Goal: Navigation & Orientation: Find specific page/section

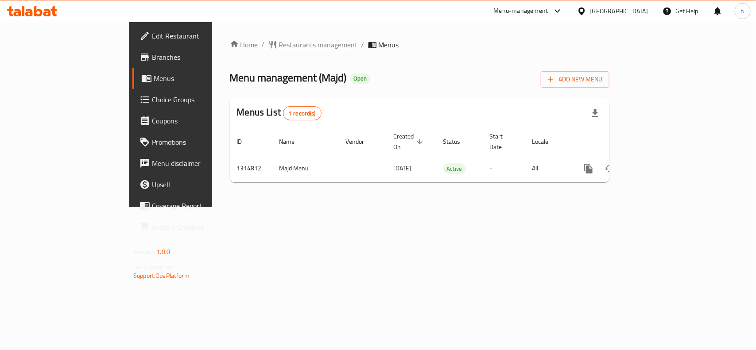
drag, startPoint x: 0, startPoint y: 0, endPoint x: 234, endPoint y: 41, distance: 237.4
click at [279, 41] on span "Restaurants management" at bounding box center [318, 44] width 79 height 11
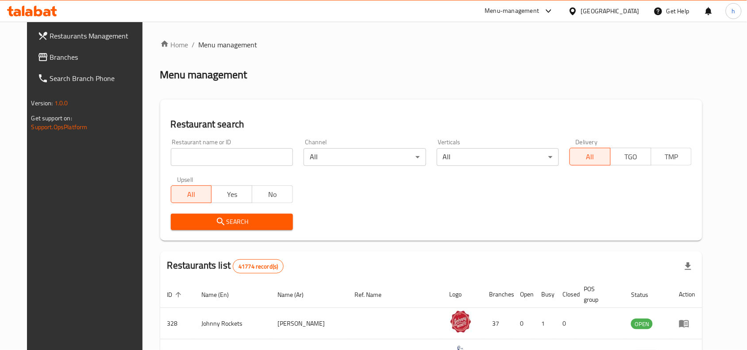
click at [50, 58] on span "Branches" at bounding box center [97, 57] width 95 height 11
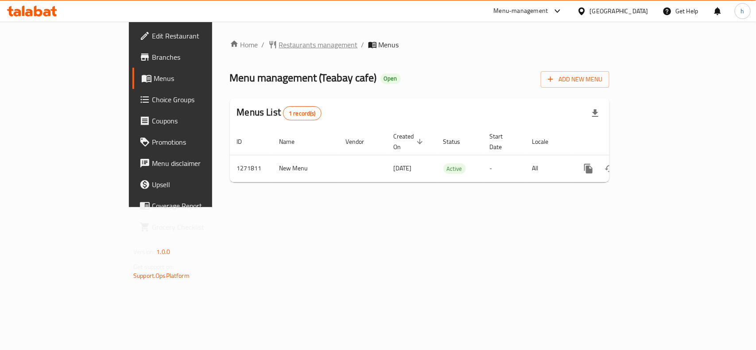
click at [279, 44] on span "Restaurants management" at bounding box center [318, 44] width 79 height 11
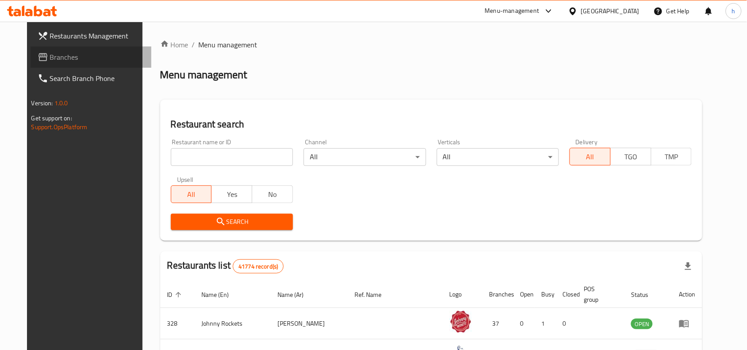
click at [50, 56] on span "Branches" at bounding box center [97, 57] width 95 height 11
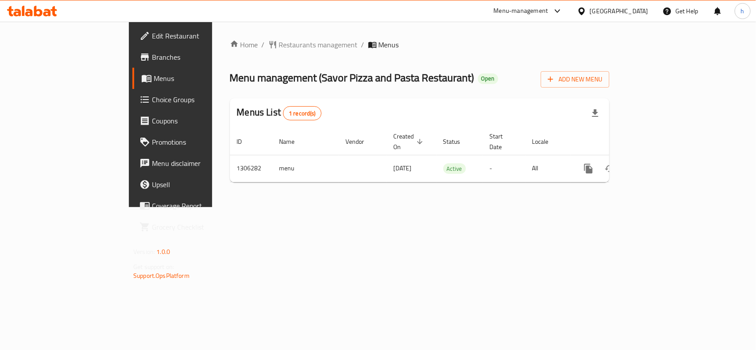
click at [605, 8] on div "United Arab Emirates" at bounding box center [619, 11] width 58 height 10
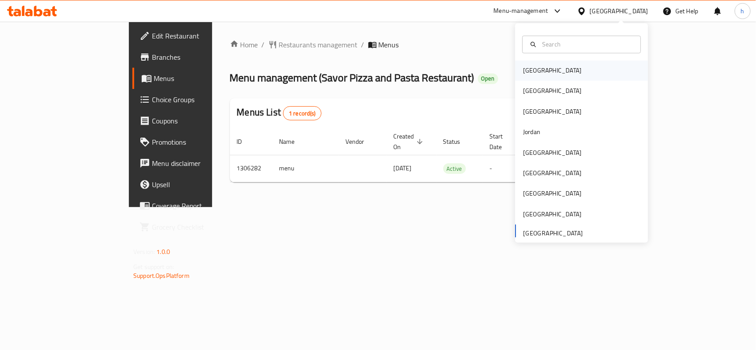
click at [534, 75] on div "[GEOGRAPHIC_DATA]" at bounding box center [552, 71] width 58 height 10
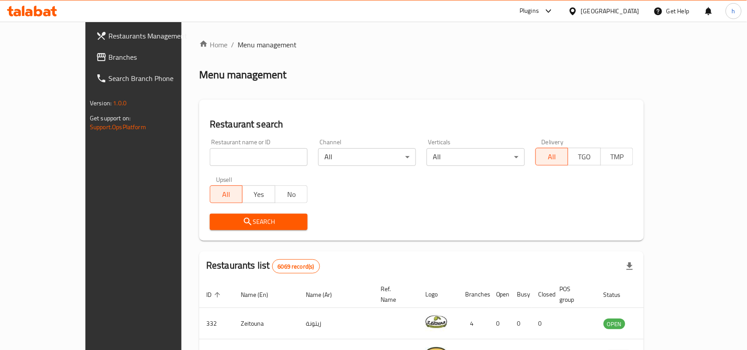
click at [108, 55] on span "Branches" at bounding box center [155, 57] width 95 height 11
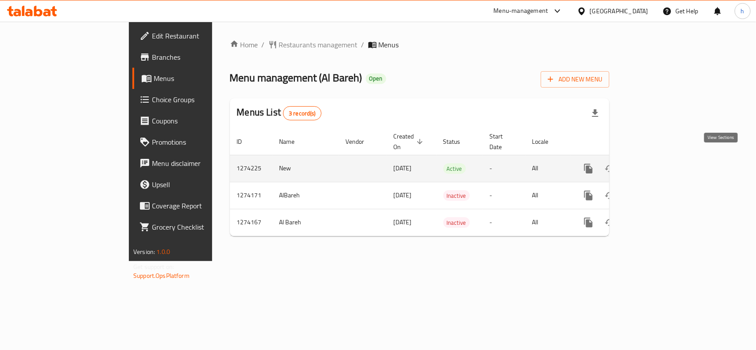
click at [658, 163] on icon "enhanced table" at bounding box center [652, 168] width 11 height 11
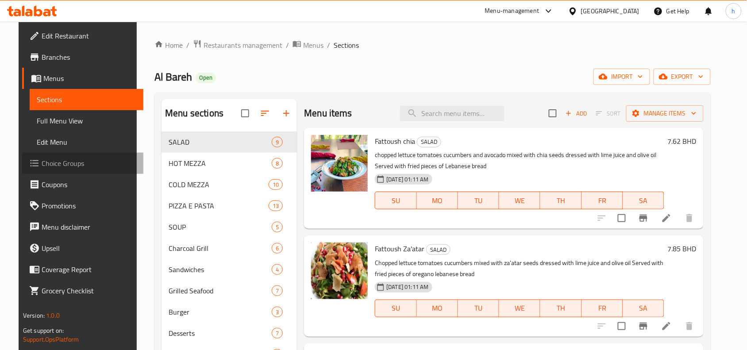
click at [61, 164] on span "Choice Groups" at bounding box center [89, 163] width 95 height 11
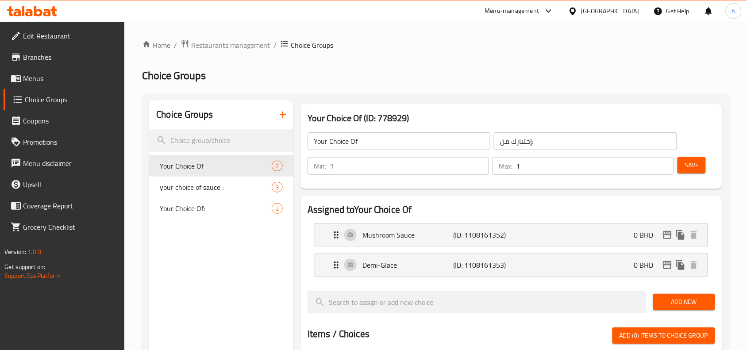
click at [216, 180] on div "your choice of sauce : 3" at bounding box center [221, 187] width 144 height 21
type input "your choice of sauce :"
type input "اختبارك من :"
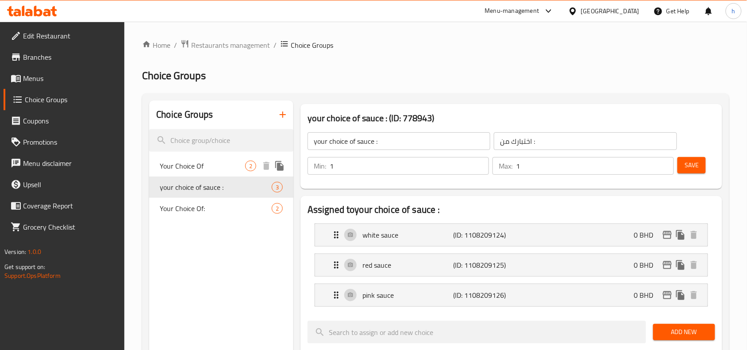
click at [197, 163] on span "Your Choice Of" at bounding box center [202, 166] width 85 height 11
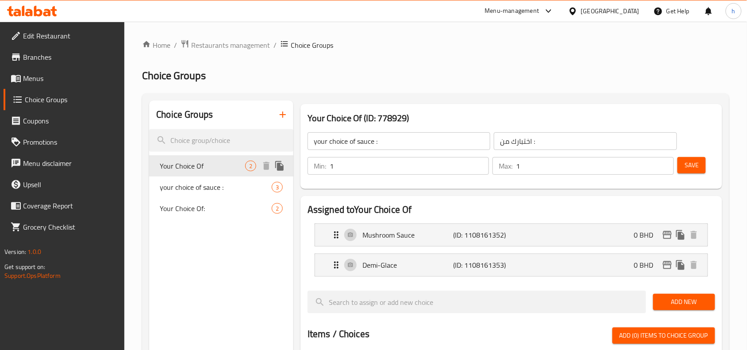
type input "Your Choice Of"
type input "إختيارك من:"
click at [239, 45] on span "Restaurants management" at bounding box center [230, 45] width 79 height 11
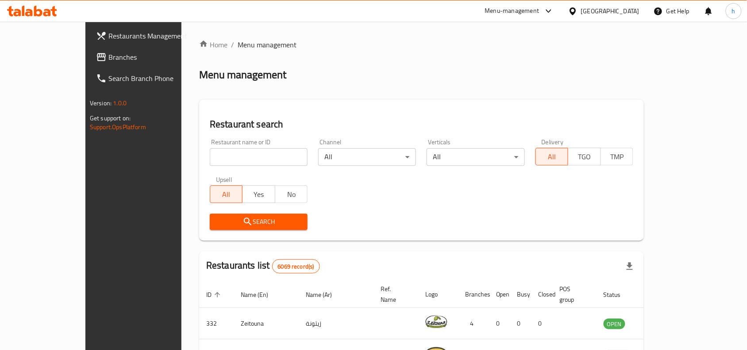
click at [108, 60] on span "Branches" at bounding box center [155, 57] width 95 height 11
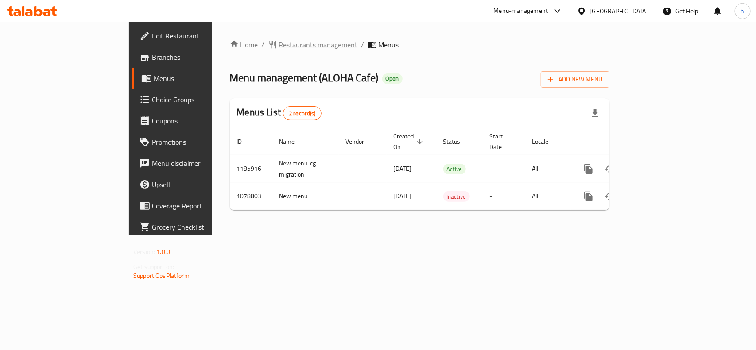
click at [279, 47] on span "Restaurants management" at bounding box center [318, 44] width 79 height 11
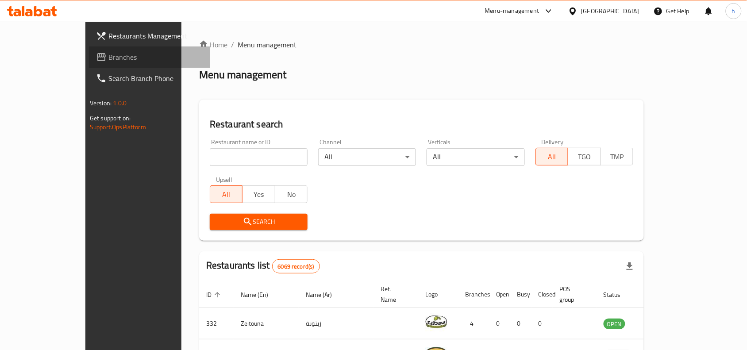
click at [108, 54] on span "Branches" at bounding box center [155, 57] width 95 height 11
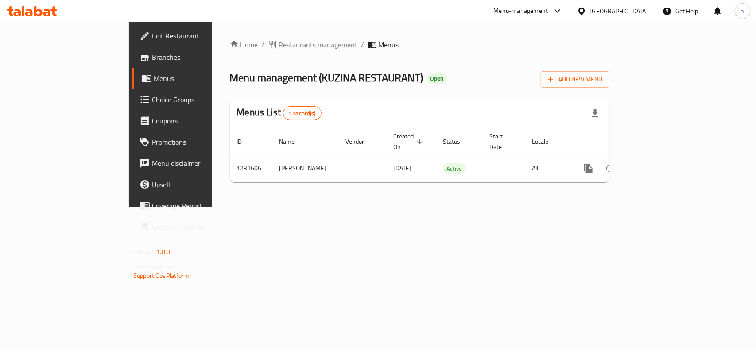
click at [279, 46] on span "Restaurants management" at bounding box center [318, 44] width 79 height 11
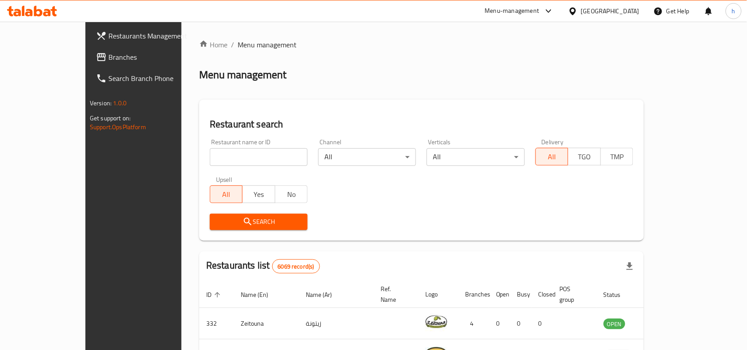
click at [108, 52] on span "Branches" at bounding box center [155, 57] width 95 height 11
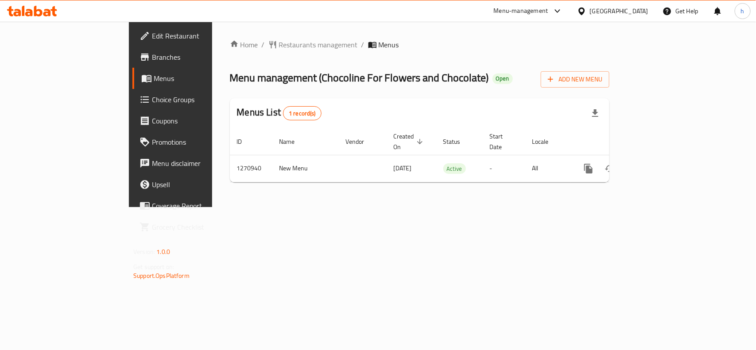
click at [642, 12] on div "[GEOGRAPHIC_DATA]" at bounding box center [619, 11] width 58 height 10
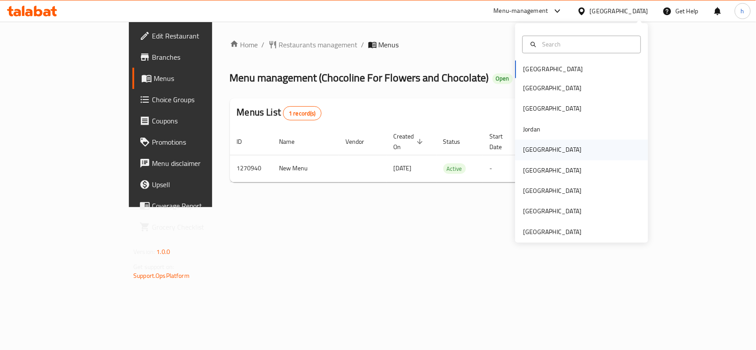
click at [528, 150] on div "Kuwait" at bounding box center [552, 150] width 58 height 10
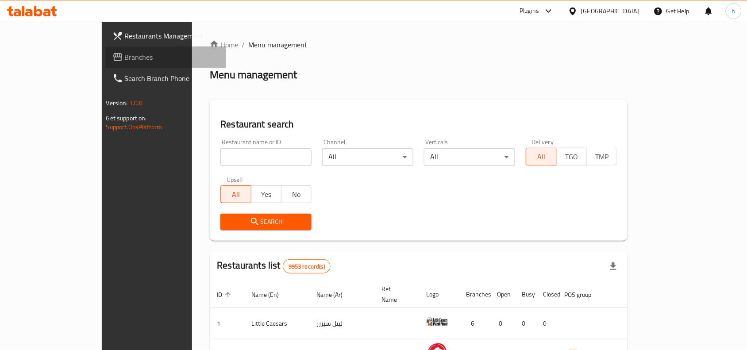
click at [125, 62] on span "Branches" at bounding box center [172, 57] width 95 height 11
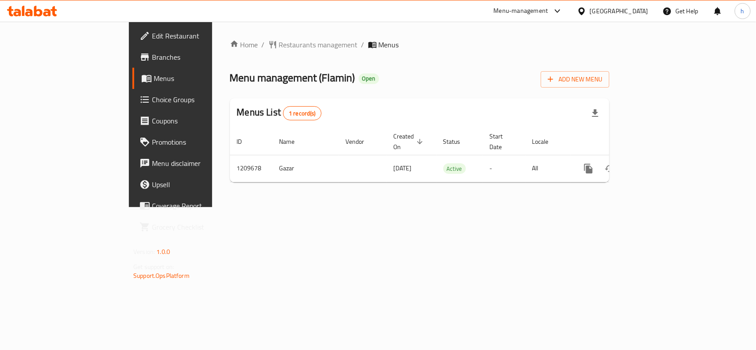
click at [640, 8] on div "[GEOGRAPHIC_DATA]" at bounding box center [619, 11] width 58 height 10
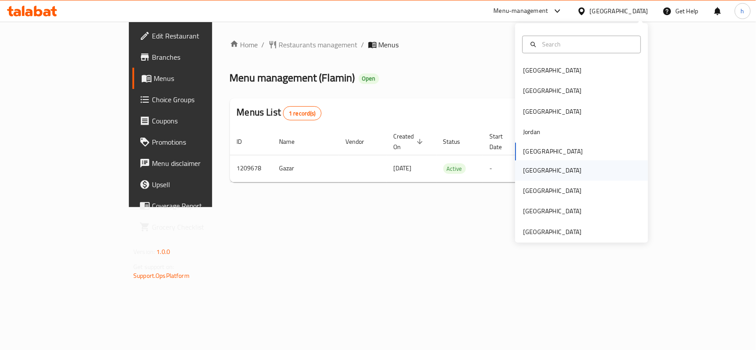
click at [538, 169] on div "[GEOGRAPHIC_DATA]" at bounding box center [581, 170] width 133 height 20
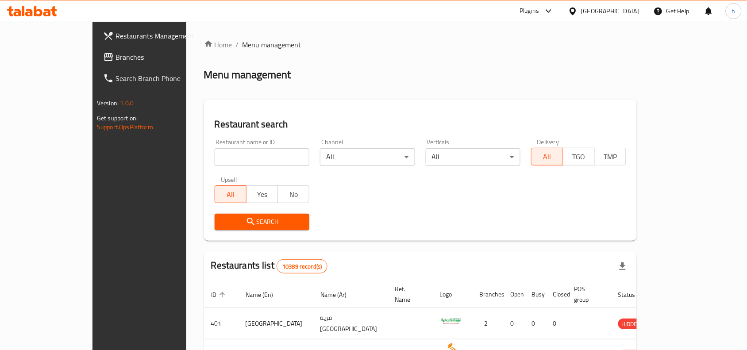
click at [116, 57] on span "Branches" at bounding box center [163, 57] width 95 height 11
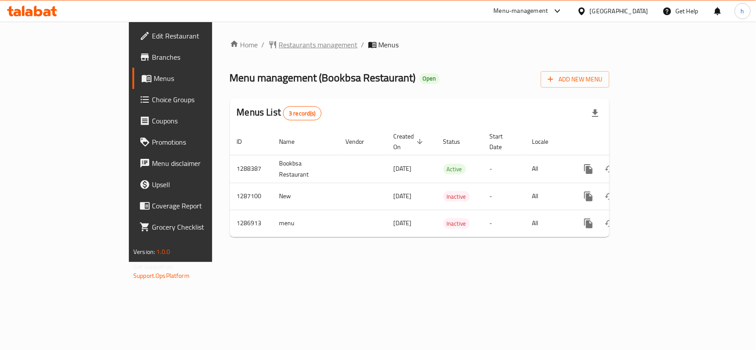
click at [279, 46] on span "Restaurants management" at bounding box center [318, 44] width 79 height 11
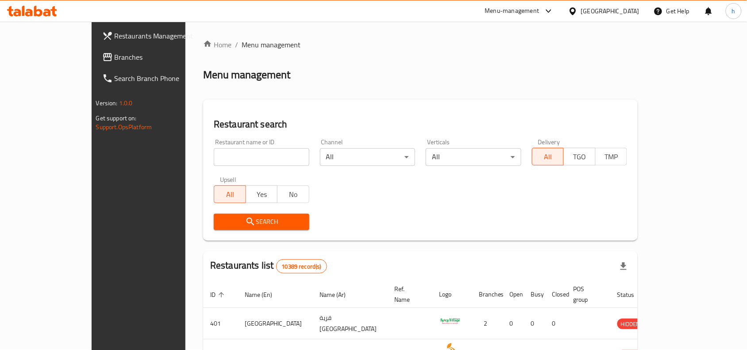
click at [115, 54] on span "Branches" at bounding box center [162, 57] width 95 height 11
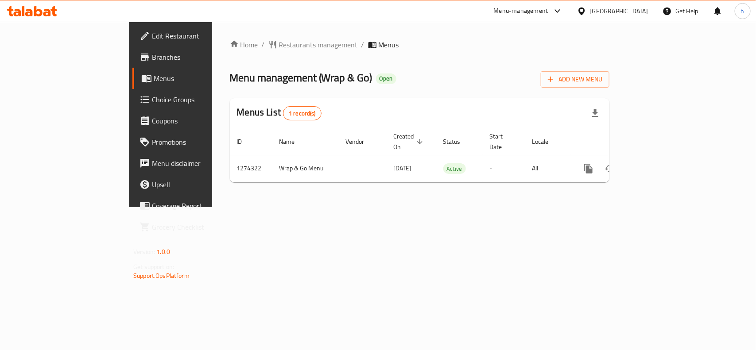
click at [636, 10] on div "[GEOGRAPHIC_DATA]" at bounding box center [619, 11] width 58 height 10
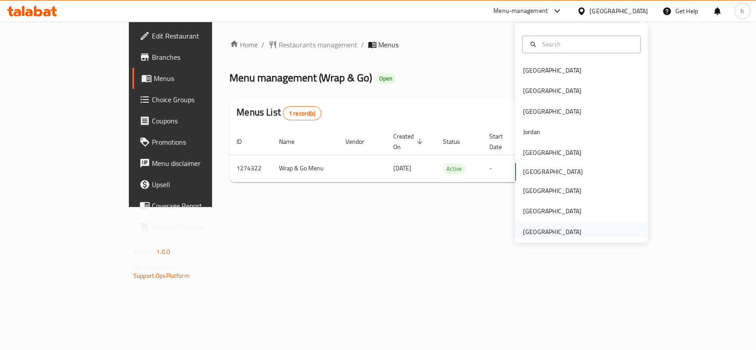
click at [543, 233] on div "[GEOGRAPHIC_DATA]" at bounding box center [552, 232] width 58 height 10
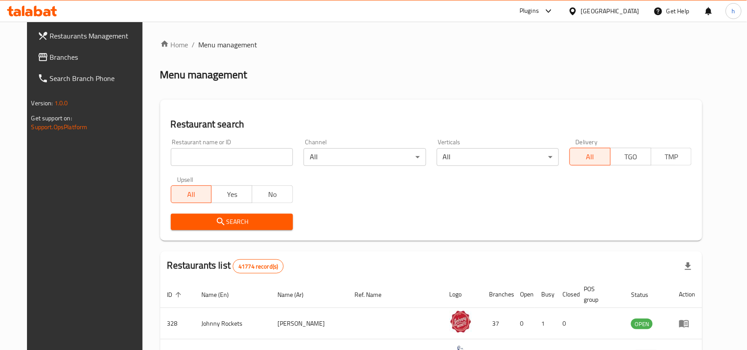
click at [62, 53] on span "Branches" at bounding box center [97, 57] width 95 height 11
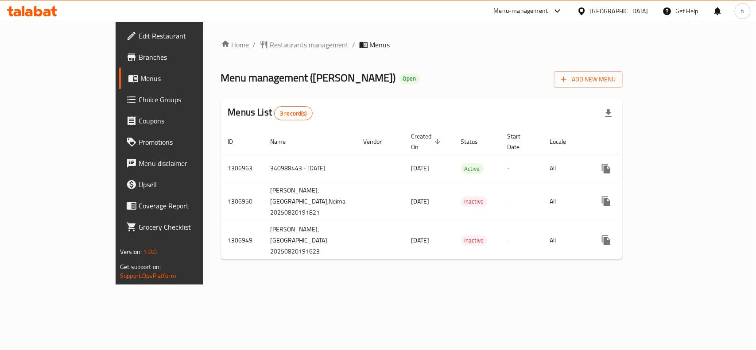
click at [270, 43] on span "Restaurants management" at bounding box center [309, 44] width 79 height 11
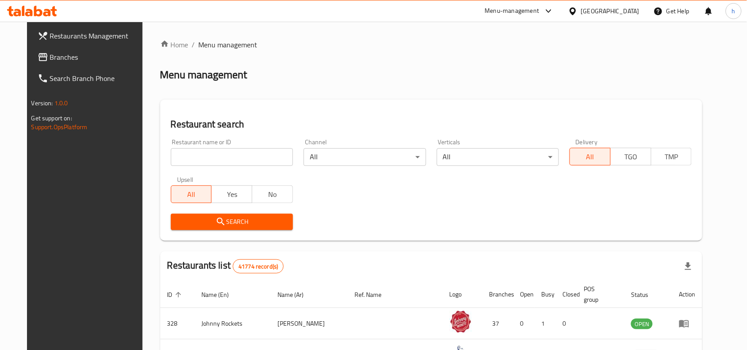
click at [61, 51] on link "Branches" at bounding box center [91, 56] width 121 height 21
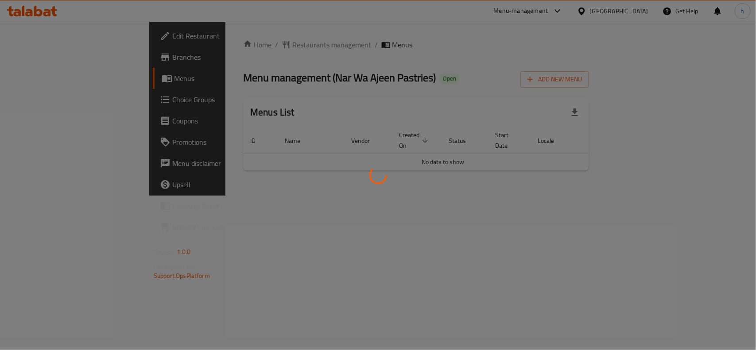
click at [133, 171] on div at bounding box center [378, 175] width 756 height 350
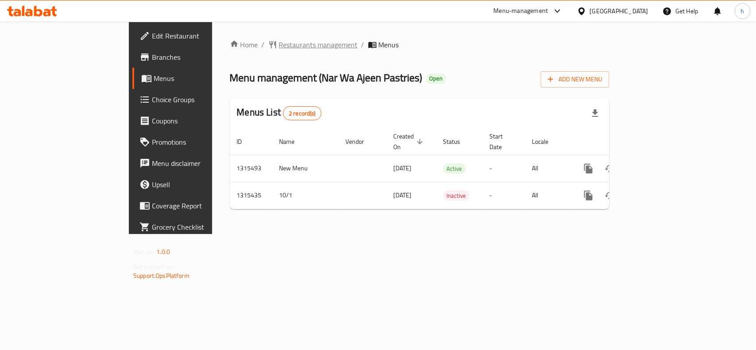
click at [279, 47] on span "Restaurants management" at bounding box center [318, 44] width 79 height 11
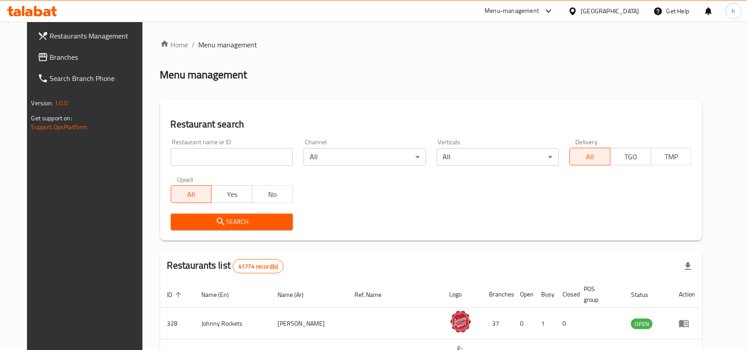
click at [71, 55] on span "Branches" at bounding box center [97, 57] width 95 height 11
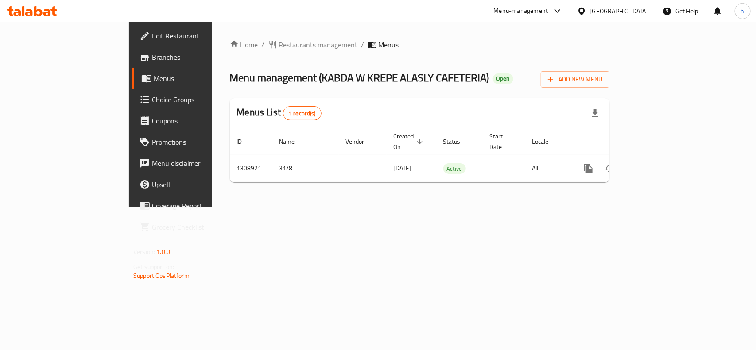
click at [620, 14] on div "United Arab Emirates" at bounding box center [619, 11] width 58 height 10
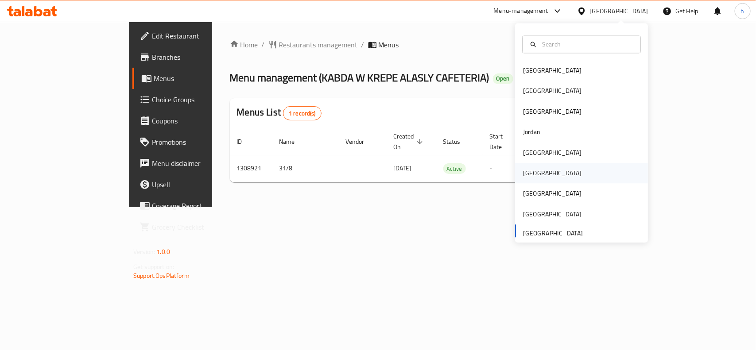
click at [533, 174] on div "[GEOGRAPHIC_DATA]" at bounding box center [552, 173] width 73 height 20
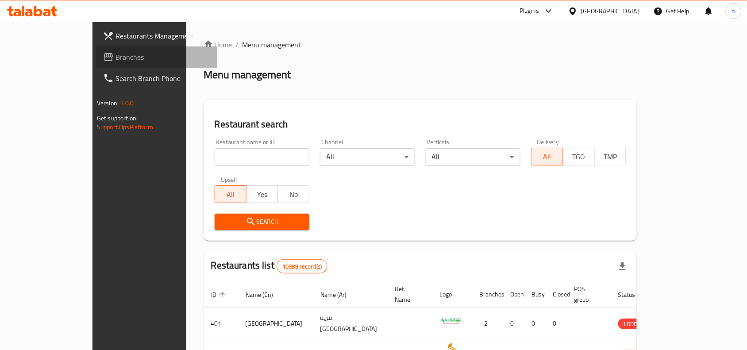
click at [116, 52] on span "Branches" at bounding box center [163, 57] width 95 height 11
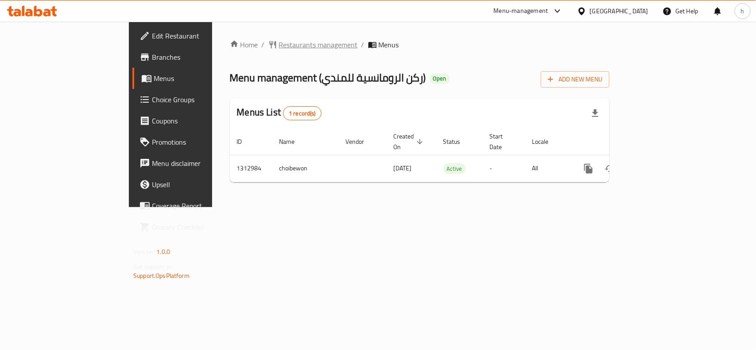
click at [279, 46] on span "Restaurants management" at bounding box center [318, 44] width 79 height 11
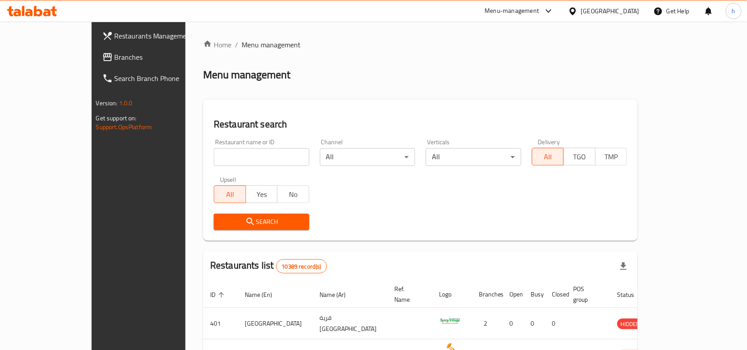
click at [115, 58] on span "Branches" at bounding box center [162, 57] width 95 height 11
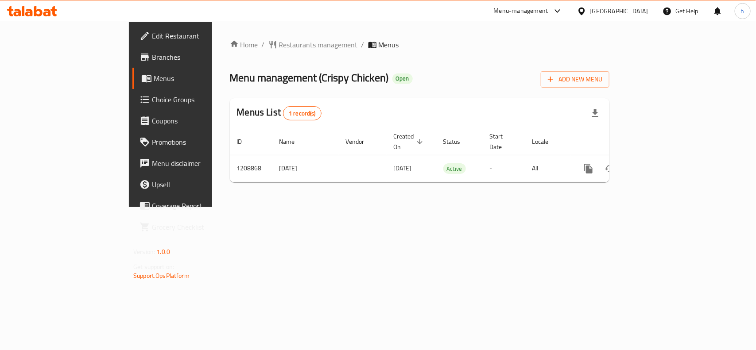
click at [279, 40] on span "Restaurants management" at bounding box center [318, 44] width 79 height 11
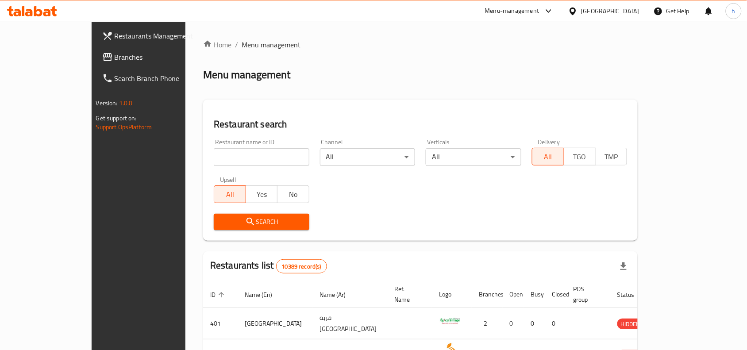
click at [115, 52] on span "Branches" at bounding box center [162, 57] width 95 height 11
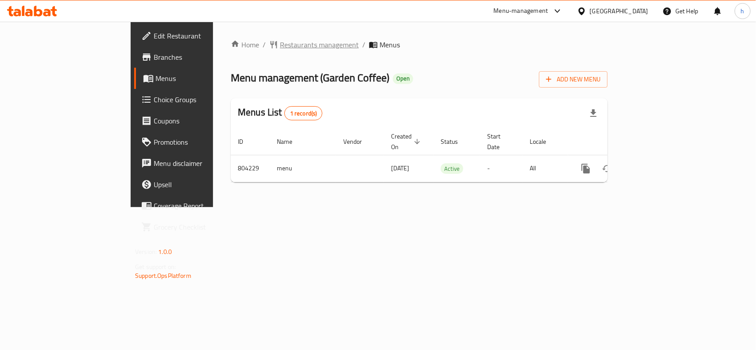
click at [280, 43] on span "Restaurants management" at bounding box center [319, 44] width 79 height 11
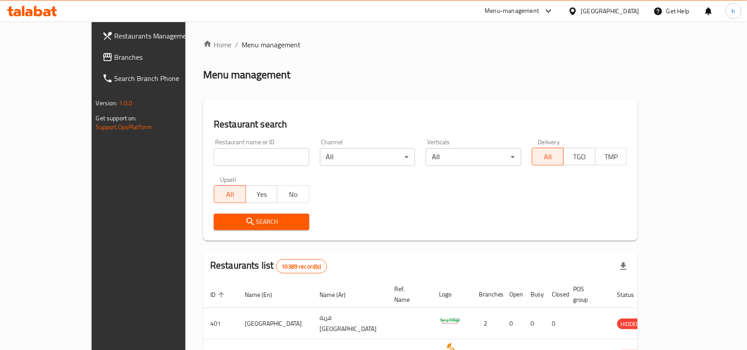
click at [115, 54] on span "Branches" at bounding box center [162, 57] width 95 height 11
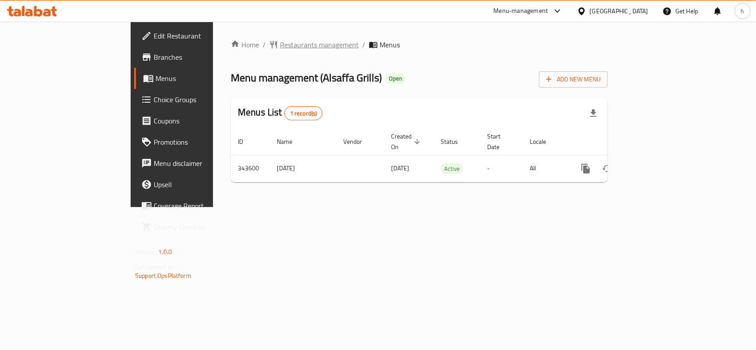
click at [280, 39] on span "Restaurants management" at bounding box center [319, 44] width 79 height 11
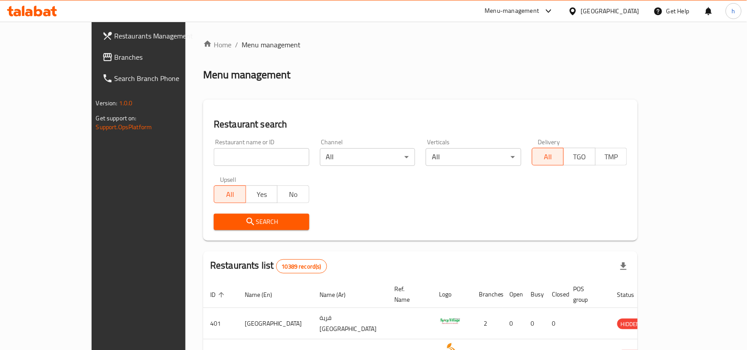
click at [115, 58] on span "Branches" at bounding box center [162, 57] width 95 height 11
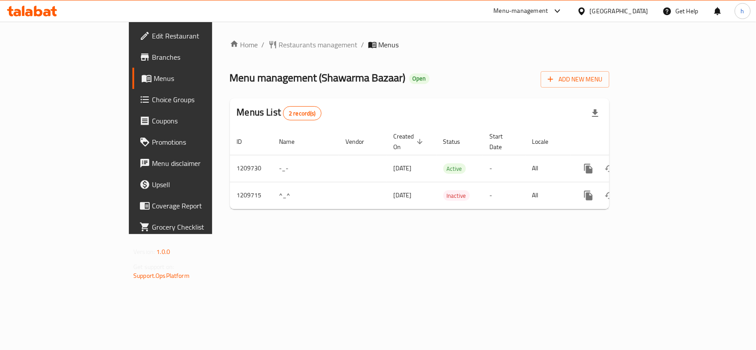
click at [590, 13] on div at bounding box center [583, 11] width 13 height 10
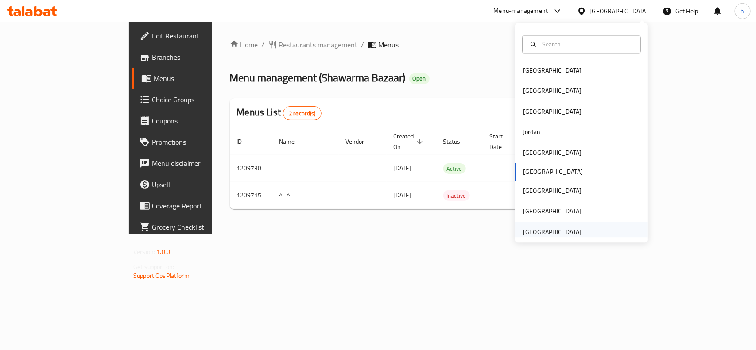
click at [561, 231] on div "[GEOGRAPHIC_DATA]" at bounding box center [552, 232] width 58 height 10
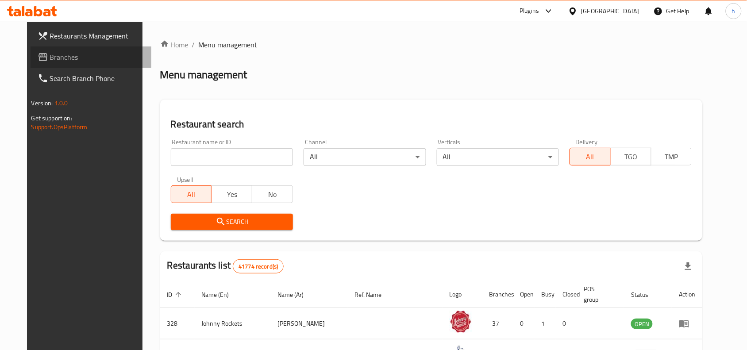
click at [57, 55] on span "Branches" at bounding box center [97, 57] width 95 height 11
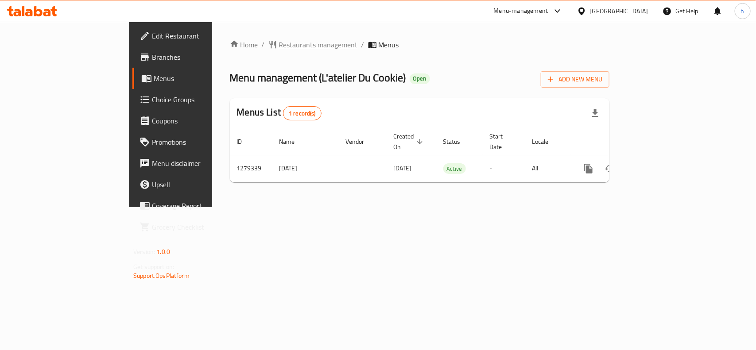
click at [279, 47] on span "Restaurants management" at bounding box center [318, 44] width 79 height 11
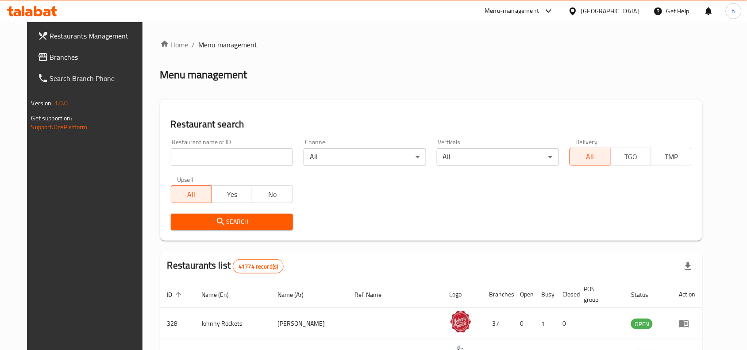
click at [61, 52] on span "Branches" at bounding box center [97, 57] width 95 height 11
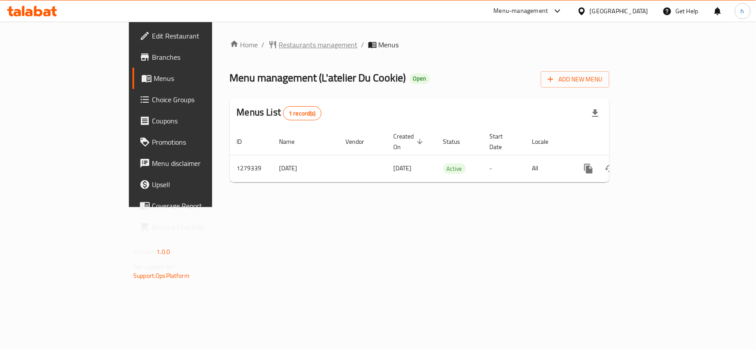
click at [279, 47] on span "Restaurants management" at bounding box center [318, 44] width 79 height 11
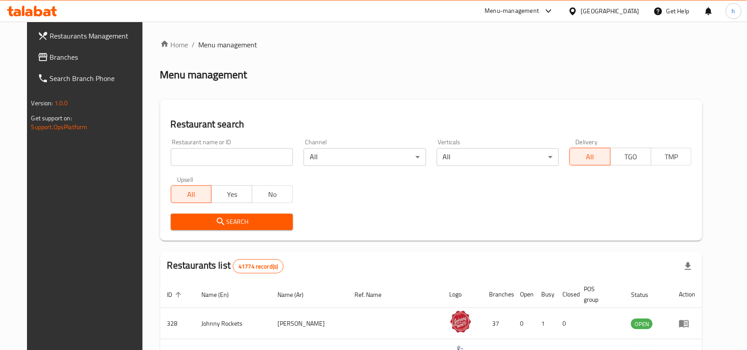
click at [66, 53] on span "Branches" at bounding box center [97, 57] width 95 height 11
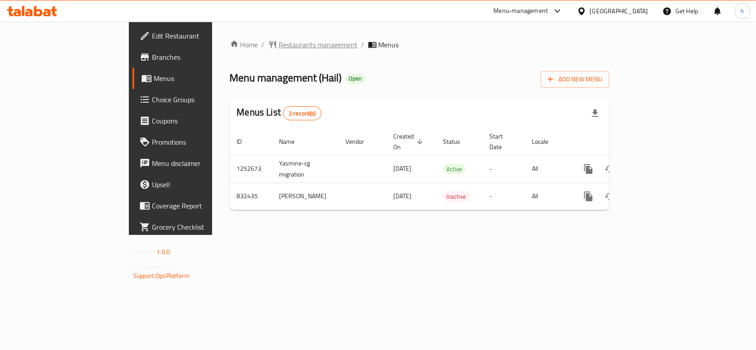
click at [279, 43] on span "Restaurants management" at bounding box center [318, 44] width 79 height 11
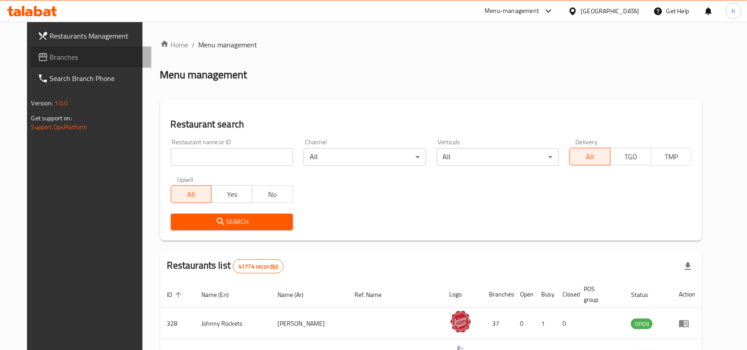
click at [50, 54] on span "Branches" at bounding box center [97, 57] width 95 height 11
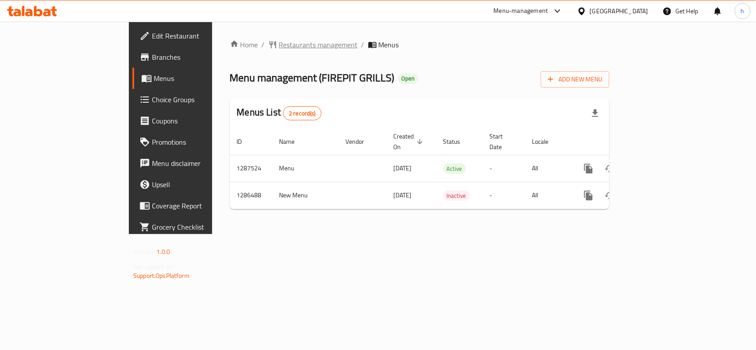
click at [279, 46] on span "Restaurants management" at bounding box center [318, 44] width 79 height 11
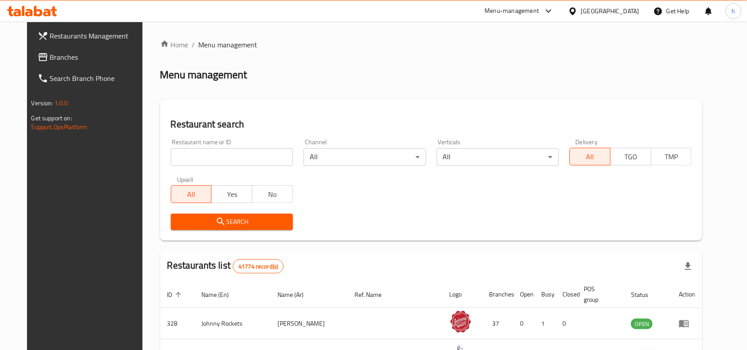
click at [50, 54] on span "Branches" at bounding box center [97, 57] width 95 height 11
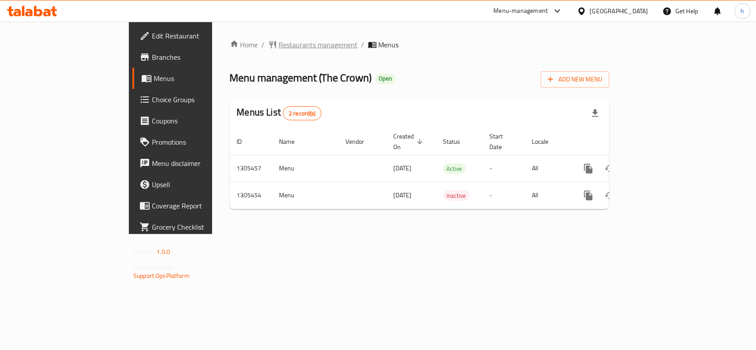
click at [279, 41] on span "Restaurants management" at bounding box center [318, 44] width 79 height 11
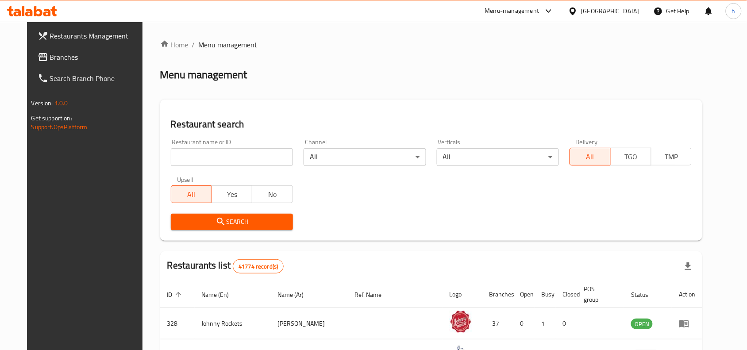
click at [50, 52] on span "Branches" at bounding box center [97, 57] width 95 height 11
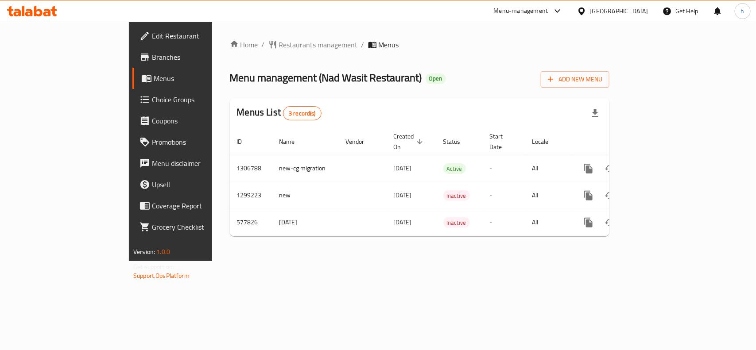
click at [279, 43] on span "Restaurants management" at bounding box center [318, 44] width 79 height 11
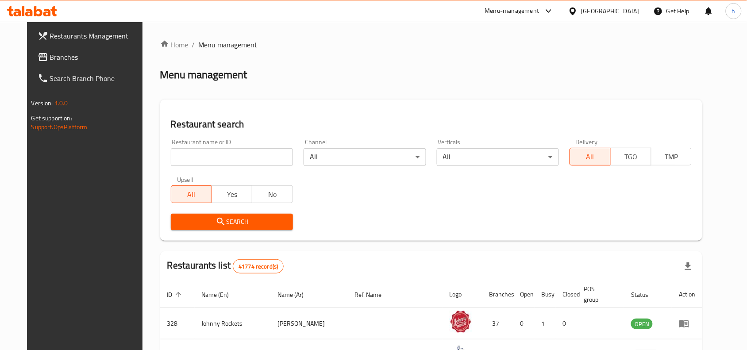
click at [71, 61] on span "Branches" at bounding box center [97, 57] width 95 height 11
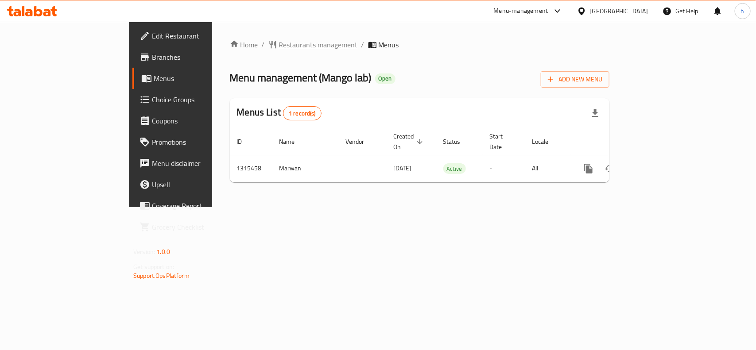
click at [279, 43] on span "Restaurants management" at bounding box center [318, 44] width 79 height 11
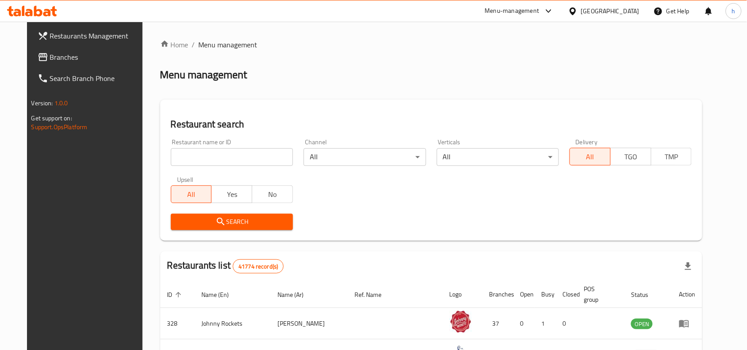
click at [50, 60] on span "Branches" at bounding box center [97, 57] width 95 height 11
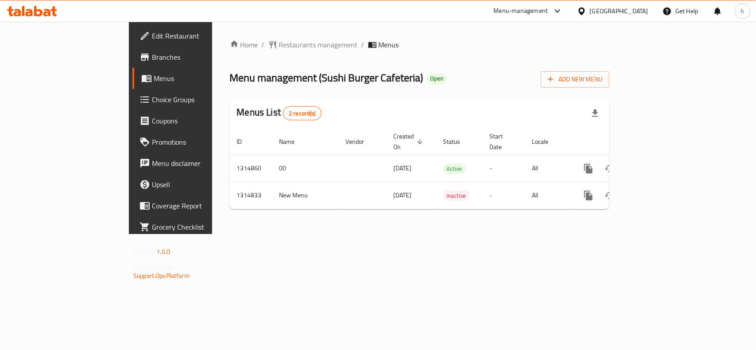
click at [635, 7] on div "[GEOGRAPHIC_DATA]" at bounding box center [619, 11] width 58 height 10
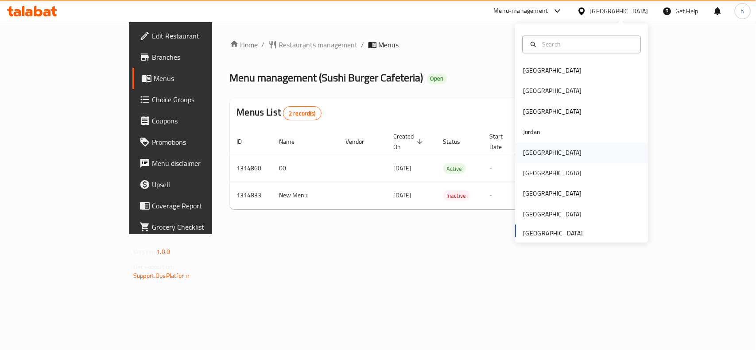
click at [536, 149] on div "[GEOGRAPHIC_DATA]" at bounding box center [552, 153] width 73 height 20
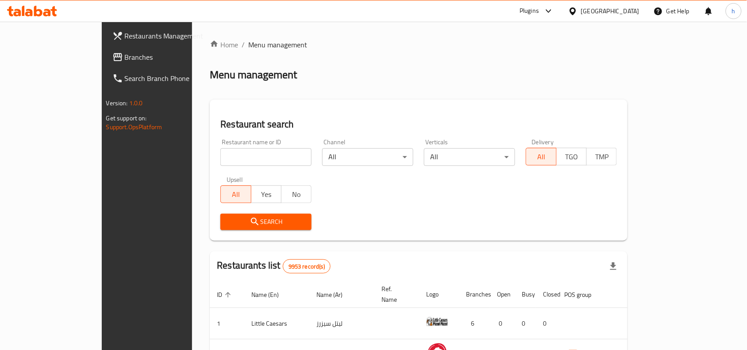
drag, startPoint x: 47, startPoint y: 57, endPoint x: 47, endPoint y: 41, distance: 15.5
click at [125, 57] on span "Branches" at bounding box center [172, 57] width 95 height 11
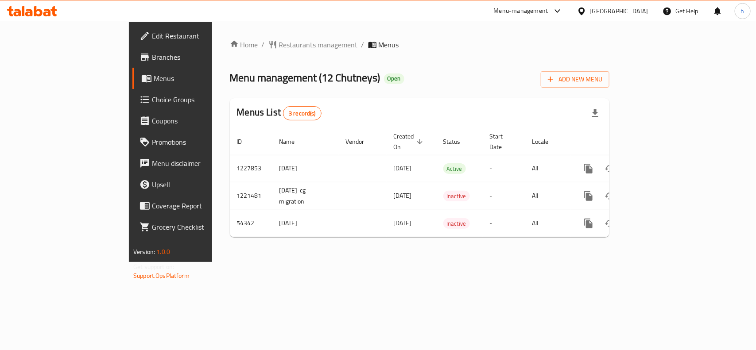
click at [279, 43] on span "Restaurants management" at bounding box center [318, 44] width 79 height 11
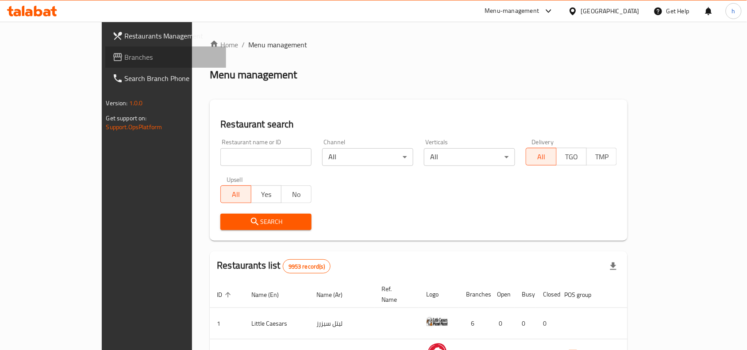
click at [125, 56] on span "Branches" at bounding box center [172, 57] width 95 height 11
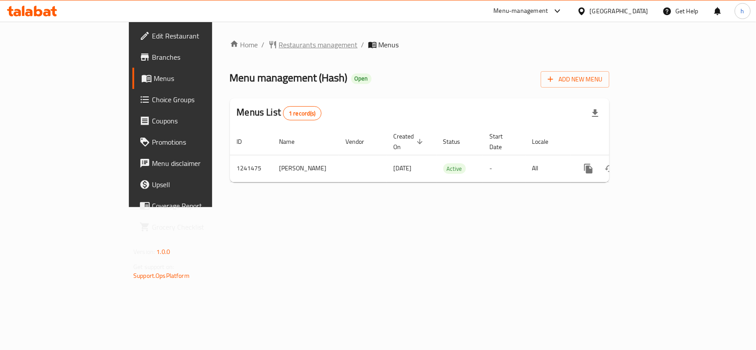
click at [279, 49] on span "Restaurants management" at bounding box center [318, 44] width 79 height 11
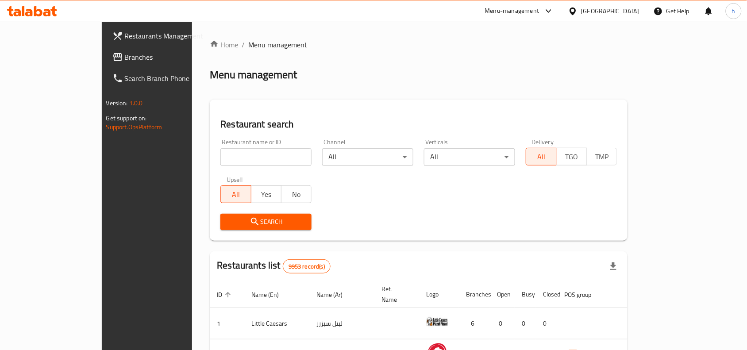
click at [125, 52] on span "Branches" at bounding box center [172, 57] width 95 height 11
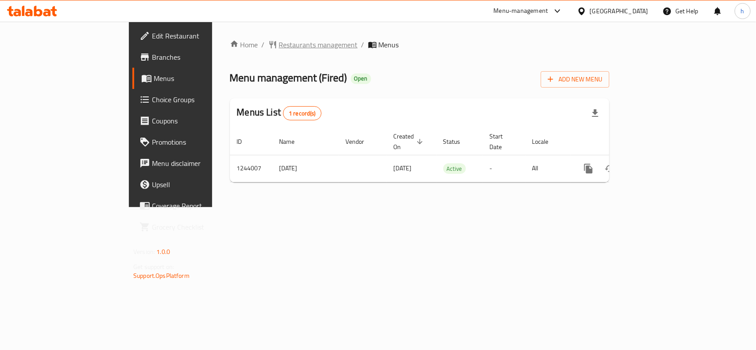
click at [279, 46] on span "Restaurants management" at bounding box center [318, 44] width 79 height 11
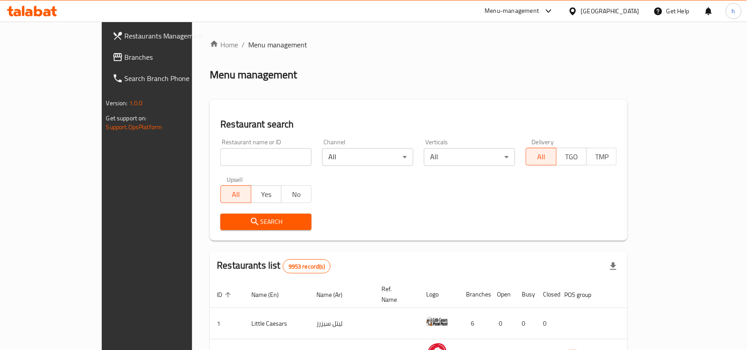
click at [125, 58] on span "Branches" at bounding box center [172, 57] width 95 height 11
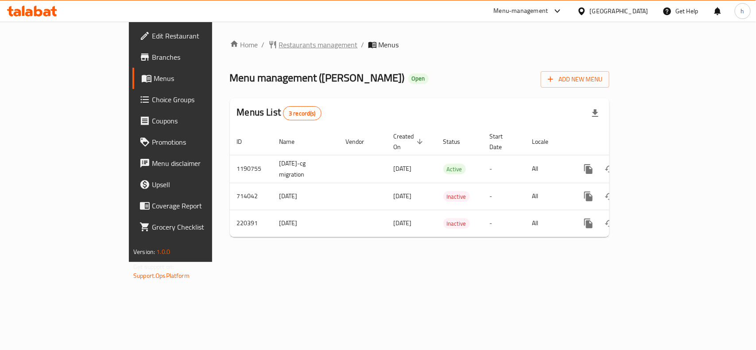
click at [279, 45] on span "Restaurants management" at bounding box center [318, 44] width 79 height 11
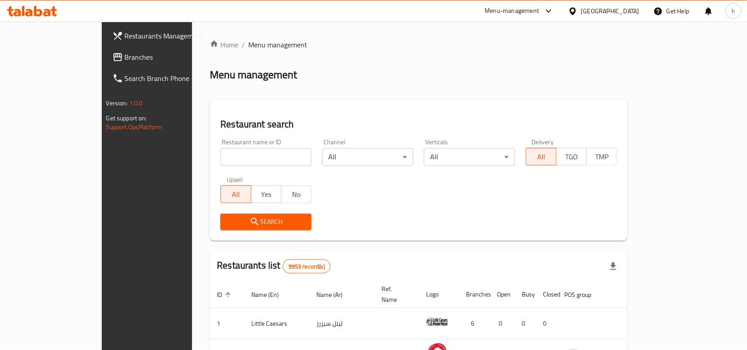
click at [125, 56] on span "Branches" at bounding box center [172, 57] width 95 height 11
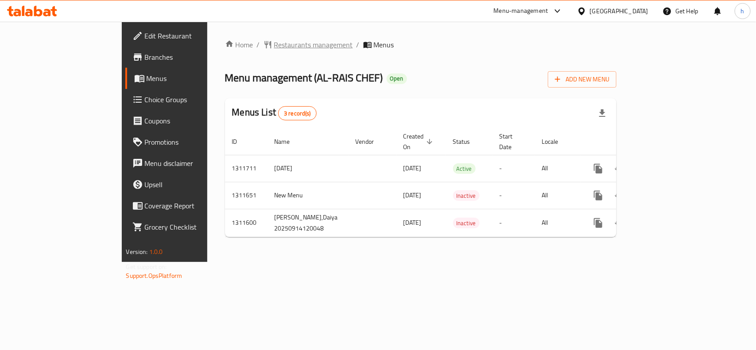
click at [274, 42] on span "Restaurants management" at bounding box center [313, 44] width 79 height 11
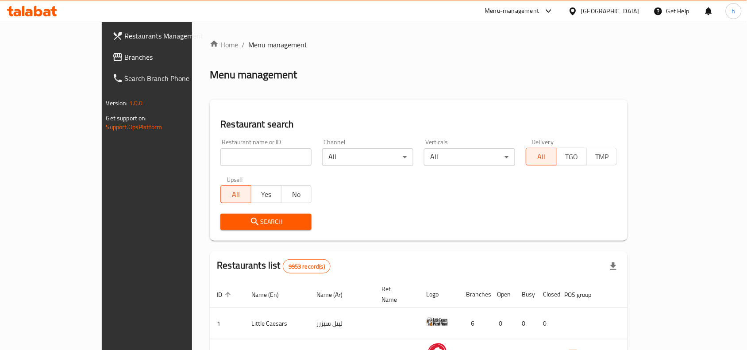
click at [125, 61] on span "Branches" at bounding box center [172, 57] width 95 height 11
